Goal: Information Seeking & Learning: Learn about a topic

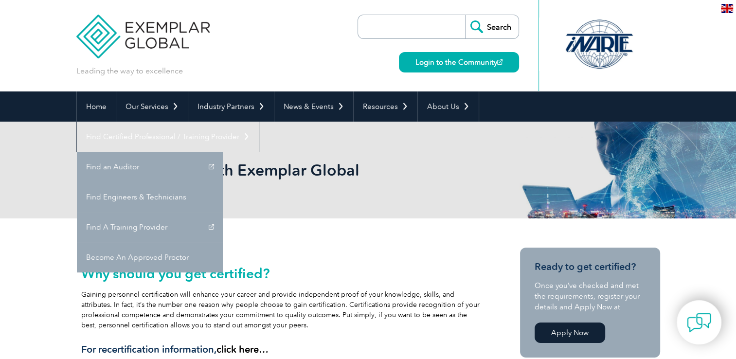
click at [259, 122] on link "Find Certified Professional / Training Provider" at bounding box center [168, 137] width 182 height 30
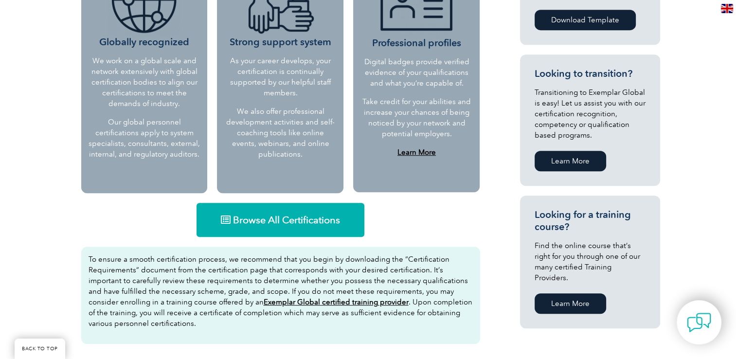
scroll to position [473, 0]
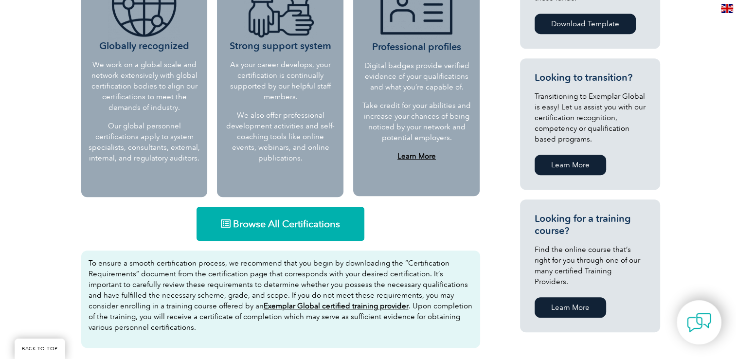
click at [270, 221] on span "Browse All Certifications" at bounding box center [286, 224] width 107 height 10
